Goal: Task Accomplishment & Management: Use online tool/utility

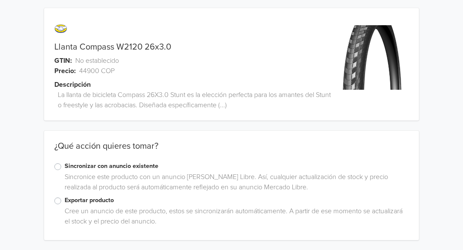
scroll to position [3, 0]
click at [65, 167] on label "Sincronizar con anuncio existente" at bounding box center [237, 165] width 345 height 9
click at [0, 0] on input "Sincronizar con anuncio existente" at bounding box center [0, 0] width 0 height 0
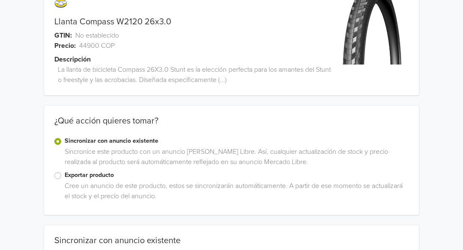
scroll to position [54, 0]
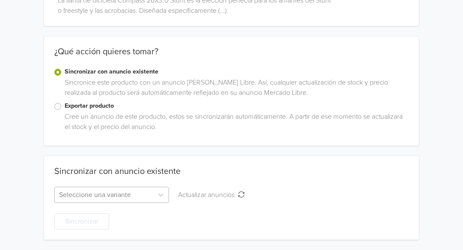
click at [127, 196] on div "Seleccione una variante" at bounding box center [111, 195] width 115 height 16
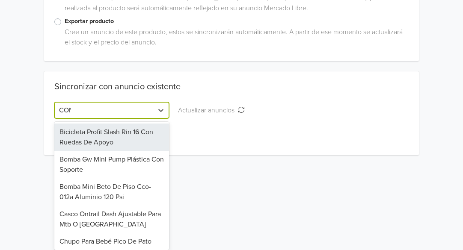
scroll to position [97, 0]
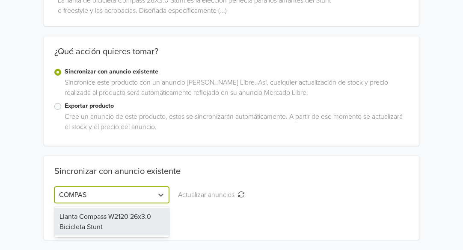
type input "COMPASS"
click at [113, 216] on div "Llanta Compass W2120 26x3.0 Bicicleta Stunt" at bounding box center [111, 222] width 115 height 27
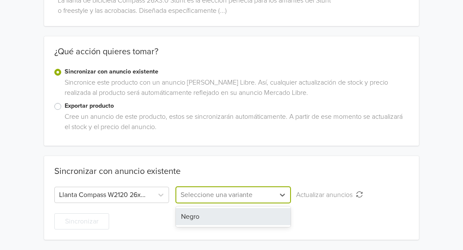
click at [236, 191] on div at bounding box center [226, 195] width 90 height 12
click at [217, 217] on div "Negro" at bounding box center [233, 217] width 115 height 17
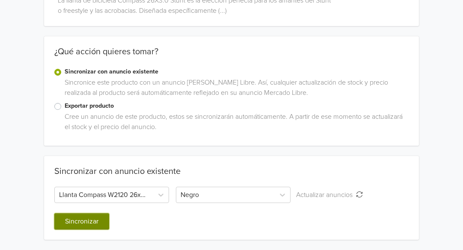
click at [93, 221] on button "Sincronizar" at bounding box center [81, 222] width 55 height 16
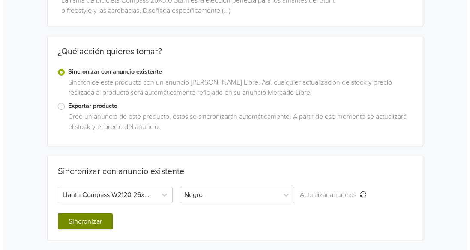
scroll to position [0, 0]
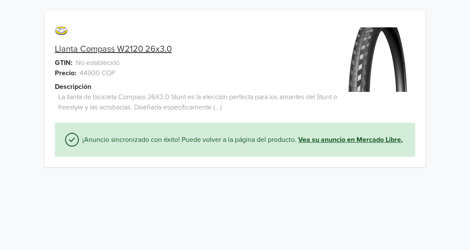
click at [326, 140] on link "Vea su anuncio en Mercado Libre." at bounding box center [350, 140] width 104 height 10
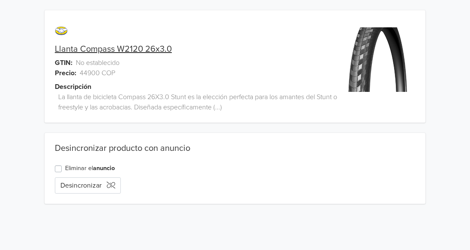
click at [131, 48] on link "Llanta Compass W2120 26x3.0" at bounding box center [113, 49] width 117 height 10
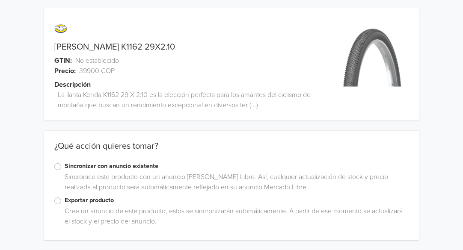
scroll to position [3, 0]
click at [65, 167] on label "Sincronizar con anuncio existente" at bounding box center [237, 165] width 345 height 9
click at [0, 0] on input "Sincronizar con anuncio existente" at bounding box center [0, 0] width 0 height 0
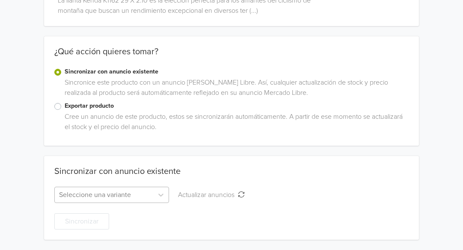
scroll to position [182, 0]
click at [138, 193] on div "Seleccione una variante" at bounding box center [111, 195] width 115 height 16
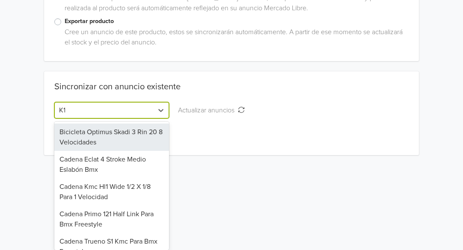
scroll to position [139, 0]
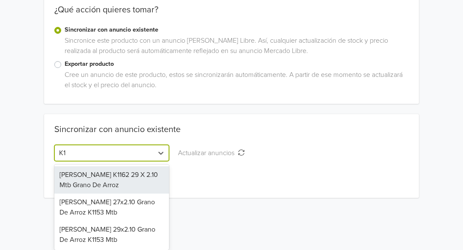
type input "K11"
click at [96, 183] on div "[PERSON_NAME] K1162 29 X 2.10 Mtb Grano De Arroz" at bounding box center [111, 180] width 115 height 27
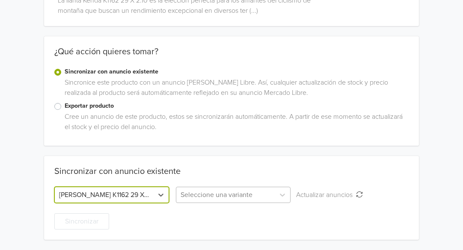
click at [238, 197] on div at bounding box center [226, 195] width 90 height 12
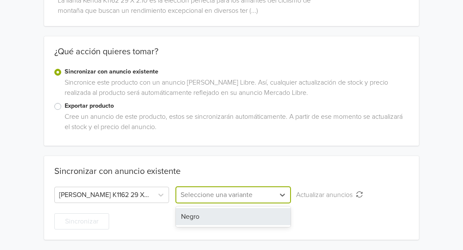
click at [238, 215] on div "Negro" at bounding box center [233, 217] width 115 height 17
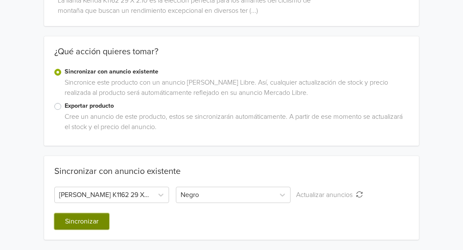
click at [101, 221] on button "Sincronizar" at bounding box center [81, 222] width 55 height 16
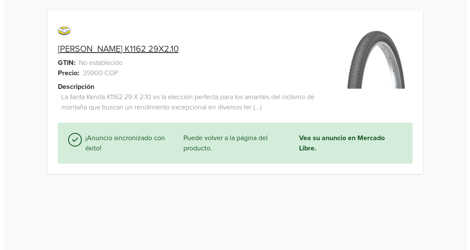
scroll to position [0, 0]
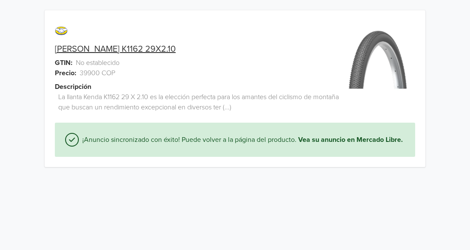
click at [87, 178] on html "Llanta Kenda K1162 29X2.10 GTIN: No establecido Precio: 39900 COP Descripción L…" at bounding box center [235, 89] width 470 height 178
click at [332, 140] on link "Vea su anuncio en Mercado Libre." at bounding box center [350, 140] width 104 height 10
